Goal: Obtain resource: Obtain resource

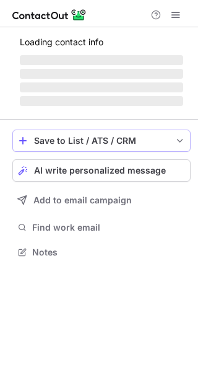
scroll to position [251, 198]
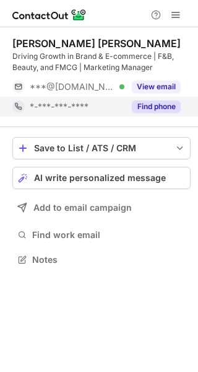
click at [152, 105] on button "Find phone" at bounding box center [156, 106] width 49 height 12
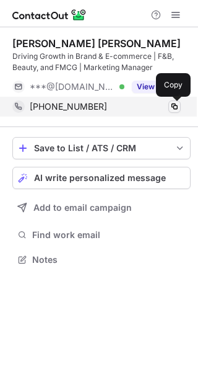
click at [178, 107] on span at bounding box center [175, 107] width 10 height 10
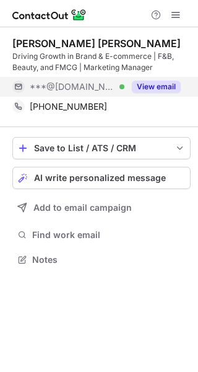
click at [141, 85] on button "View email" at bounding box center [156, 87] width 49 height 12
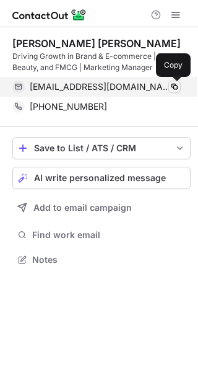
click at [173, 82] on span at bounding box center [175, 87] width 10 height 10
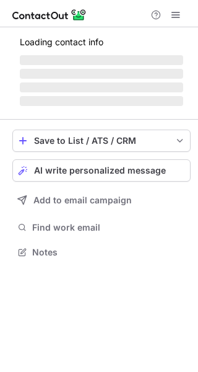
scroll to position [6, 6]
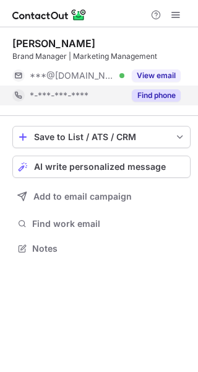
click at [157, 95] on button "Find phone" at bounding box center [156, 95] width 49 height 12
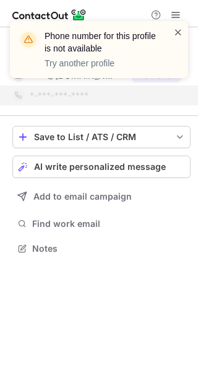
click at [182, 28] on span at bounding box center [179, 32] width 10 height 12
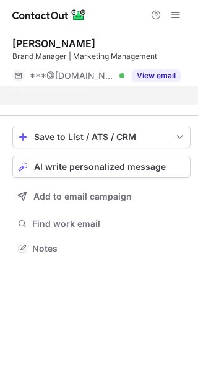
click at [156, 78] on div "Phone number for this profile is not available Try another profile" at bounding box center [99, 49] width 179 height 57
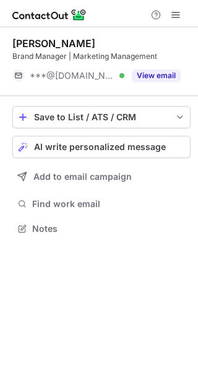
scroll to position [220, 198]
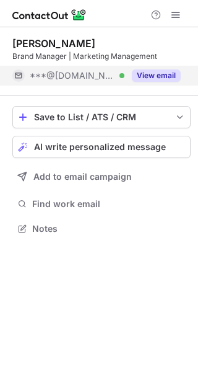
click at [156, 76] on button "View email" at bounding box center [156, 75] width 49 height 12
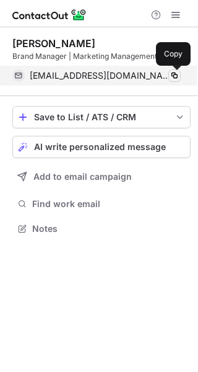
click at [176, 75] on span at bounding box center [175, 76] width 10 height 10
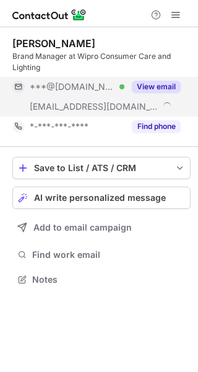
scroll to position [270, 198]
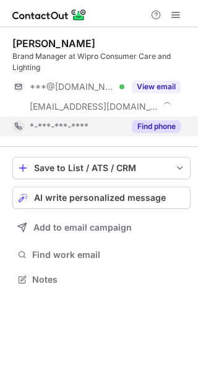
click at [151, 125] on button "Find phone" at bounding box center [156, 126] width 49 height 12
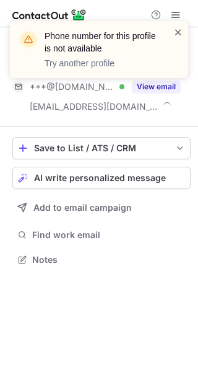
scroll to position [251, 198]
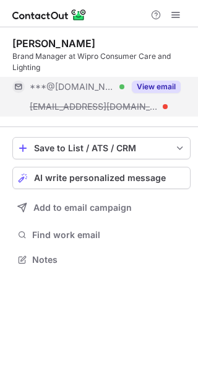
click at [163, 86] on button "View email" at bounding box center [156, 87] width 49 height 12
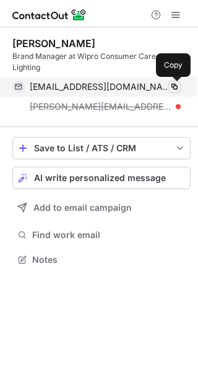
click at [173, 85] on span at bounding box center [175, 87] width 10 height 10
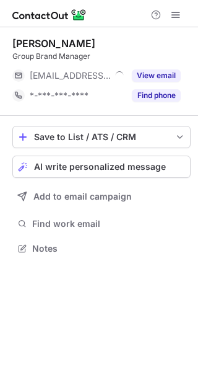
scroll to position [6, 6]
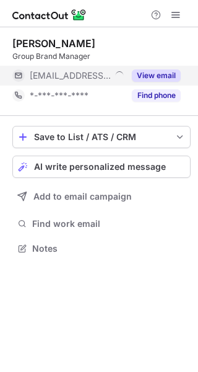
click at [149, 71] on button "View email" at bounding box center [156, 75] width 49 height 12
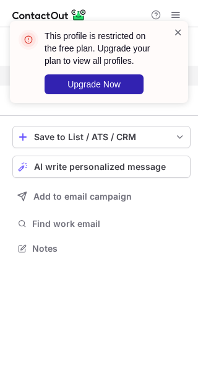
click at [178, 31] on span at bounding box center [179, 32] width 10 height 12
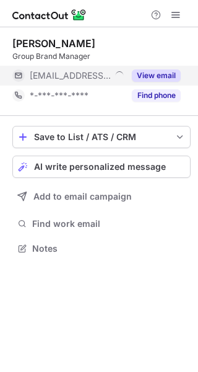
click at [147, 94] on button "Find phone" at bounding box center [156, 95] width 49 height 12
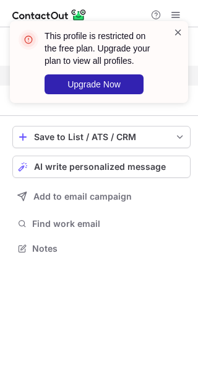
click at [175, 32] on span at bounding box center [179, 32] width 10 height 12
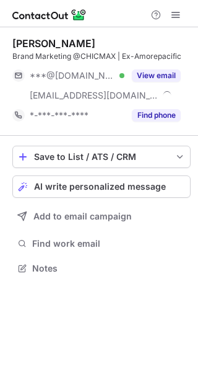
scroll to position [259, 198]
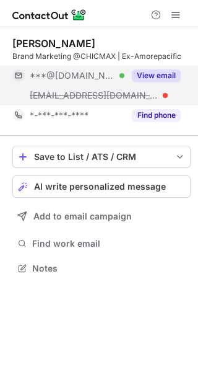
click at [172, 70] on button "View email" at bounding box center [156, 75] width 49 height 12
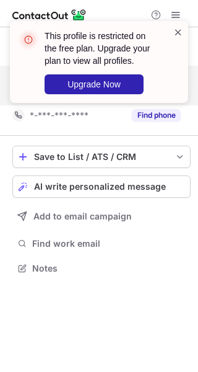
click at [176, 28] on span at bounding box center [179, 32] width 10 height 12
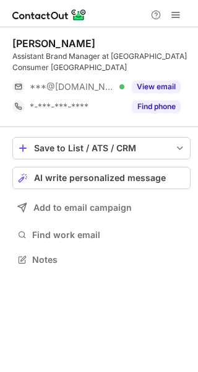
scroll to position [251, 198]
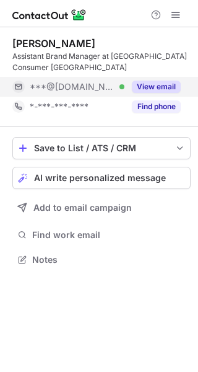
click at [151, 91] on button "View email" at bounding box center [156, 87] width 49 height 12
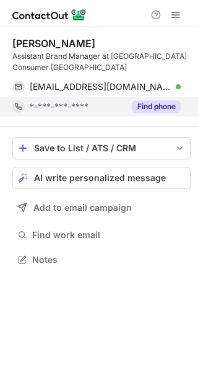
click at [167, 105] on button "Find phone" at bounding box center [156, 106] width 49 height 12
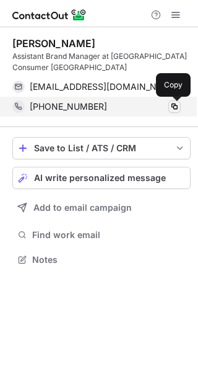
click at [176, 104] on span at bounding box center [175, 107] width 10 height 10
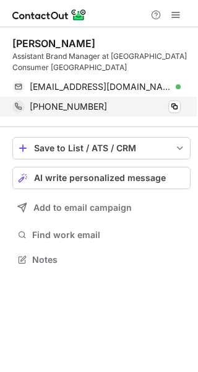
scroll to position [251, 198]
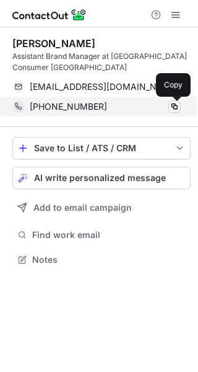
click at [179, 105] on span at bounding box center [175, 107] width 10 height 10
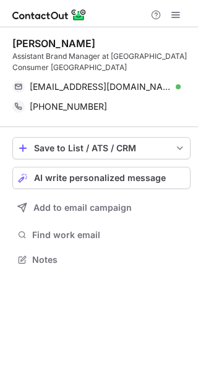
click at [116, 14] on div "Help & Support" at bounding box center [99, 13] width 198 height 27
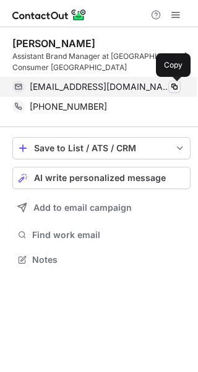
click at [173, 87] on span at bounding box center [175, 87] width 10 height 10
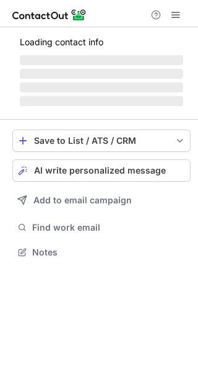
scroll to position [251, 198]
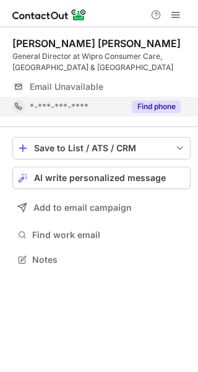
click at [156, 106] on button "Find phone" at bounding box center [156, 106] width 49 height 12
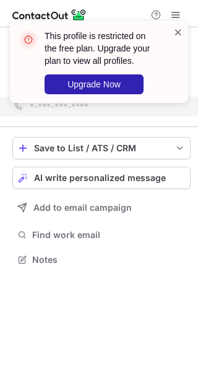
click at [178, 32] on span at bounding box center [179, 32] width 10 height 12
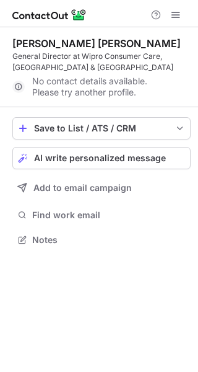
scroll to position [231, 198]
